Goal: Navigation & Orientation: Find specific page/section

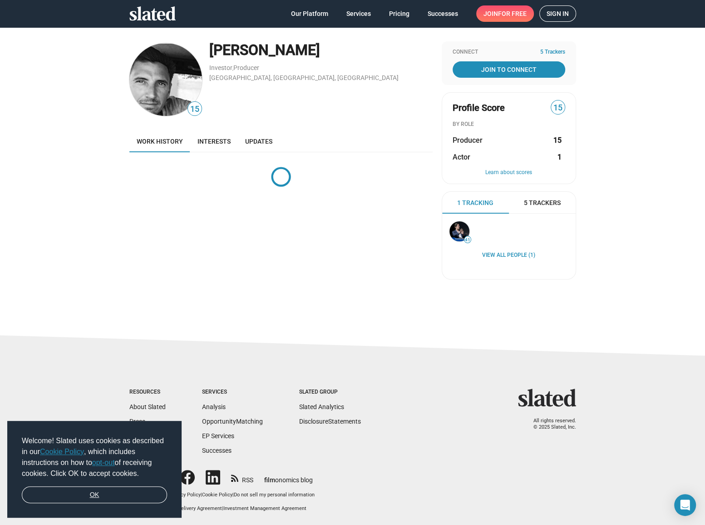
click at [125, 491] on link "OK" at bounding box center [94, 494] width 145 height 17
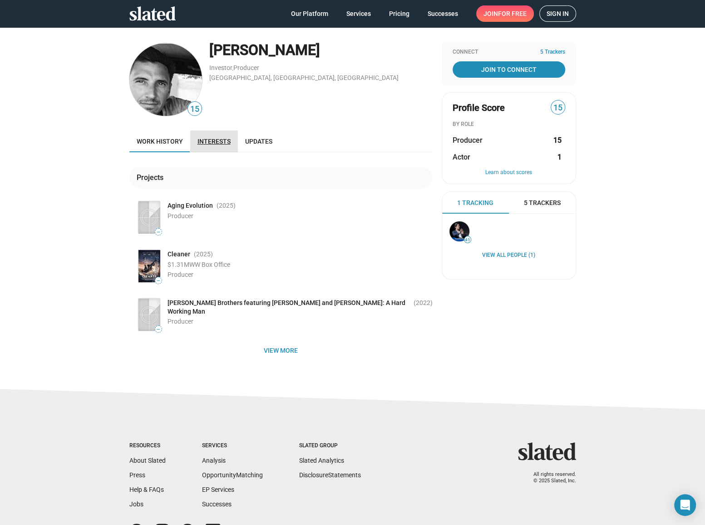
click at [205, 144] on span "Interests" at bounding box center [214, 141] width 33 height 7
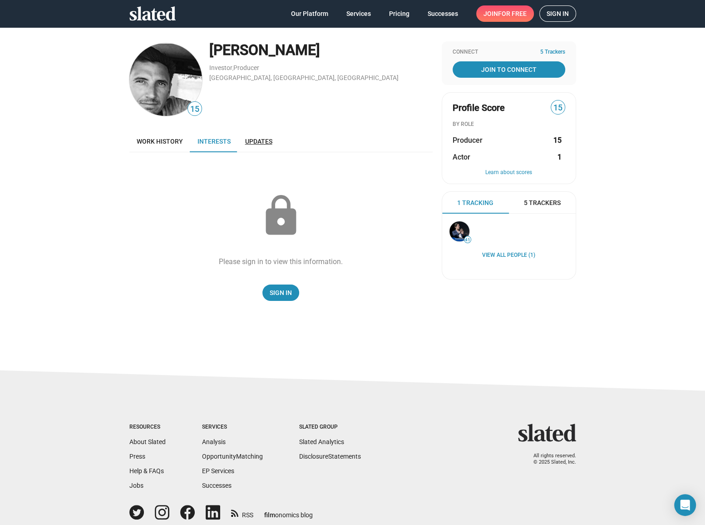
click at [251, 139] on span "Updates" at bounding box center [258, 141] width 27 height 7
